Goal: Navigation & Orientation: Find specific page/section

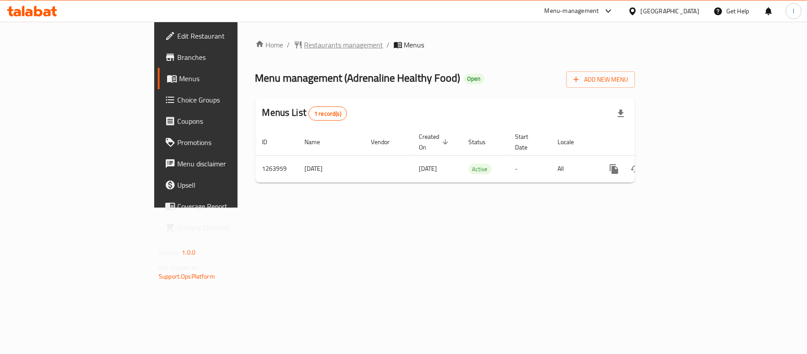
click at [305, 43] on span "Restaurants management" at bounding box center [344, 44] width 79 height 11
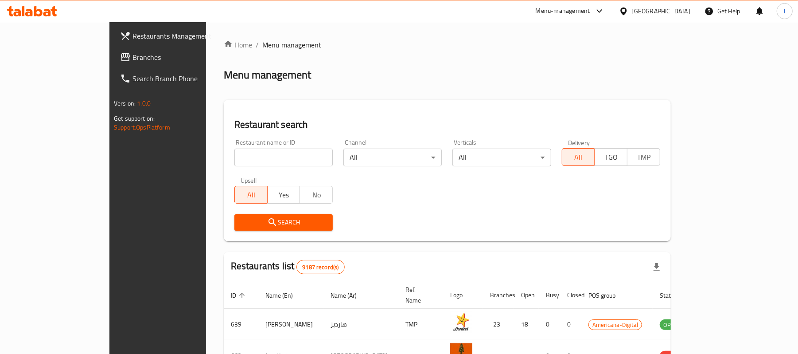
drag, startPoint x: 48, startPoint y: 52, endPoint x: 26, endPoint y: 53, distance: 22.6
click at [133, 52] on span "Branches" at bounding box center [184, 57] width 103 height 11
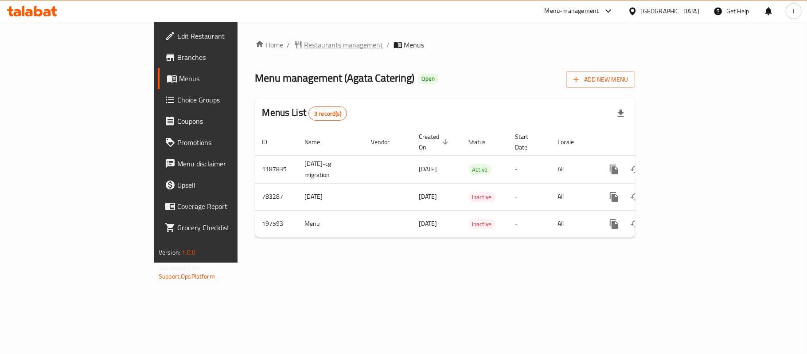
click at [305, 46] on span "Restaurants management" at bounding box center [344, 44] width 79 height 11
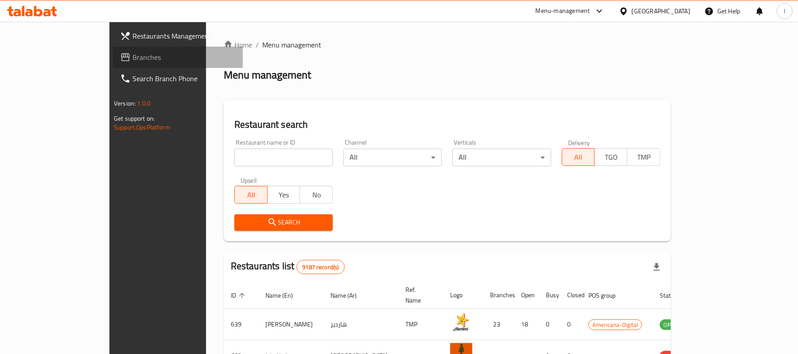
click at [133, 54] on span "Branches" at bounding box center [184, 57] width 103 height 11
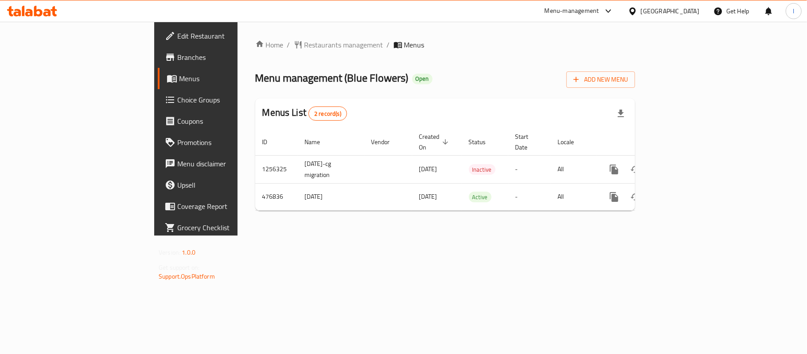
click at [274, 57] on div "Home / Restaurants management / Menus Menu management ( Blue Flowers ) Open Add…" at bounding box center [445, 128] width 380 height 178
click at [305, 43] on span "Restaurants management" at bounding box center [344, 44] width 79 height 11
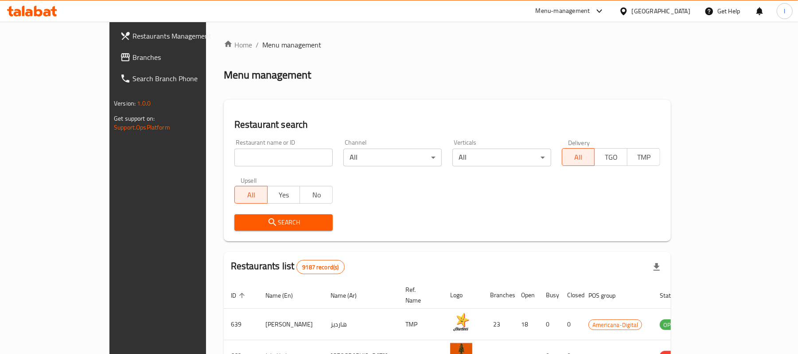
click at [235, 162] on input "search" at bounding box center [284, 158] width 98 height 18
paste input "633814"
type input "633814"
click button "Search" at bounding box center [284, 222] width 98 height 16
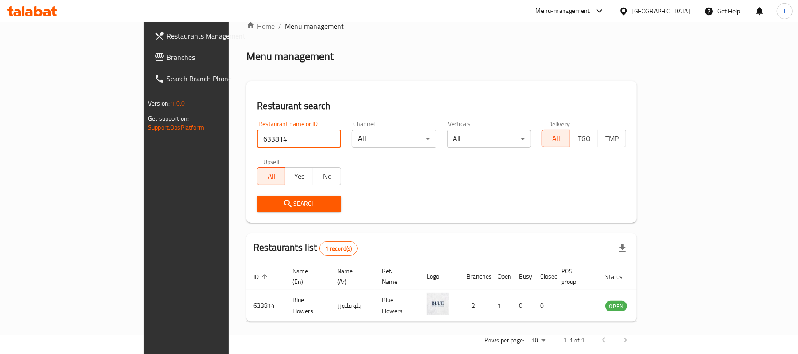
scroll to position [25, 0]
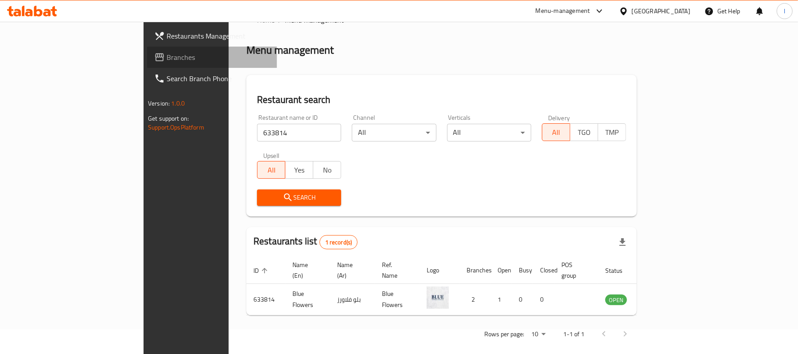
click at [167, 54] on span "Branches" at bounding box center [218, 57] width 103 height 11
